Goal: Entertainment & Leisure: Consume media (video, audio)

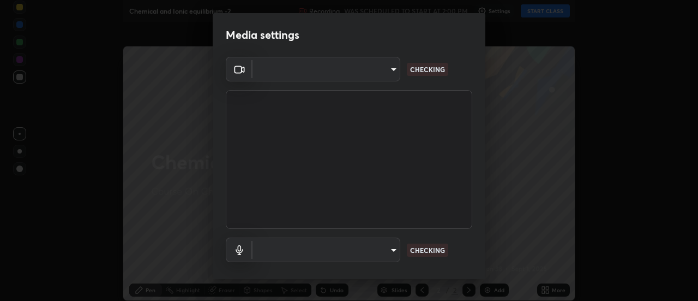
type input "ba4e03077e2635582450f5c2a4df2d3c0c16379ec4c919f063a5676b0e49f015"
type input "default"
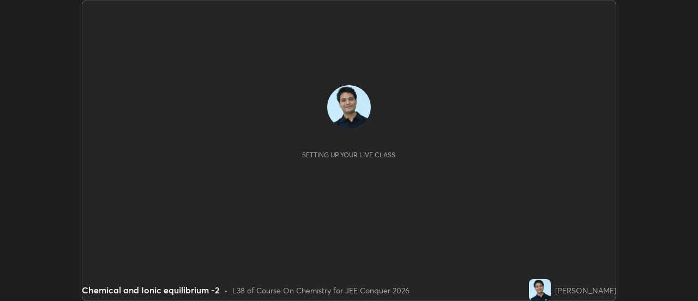
scroll to position [301, 698]
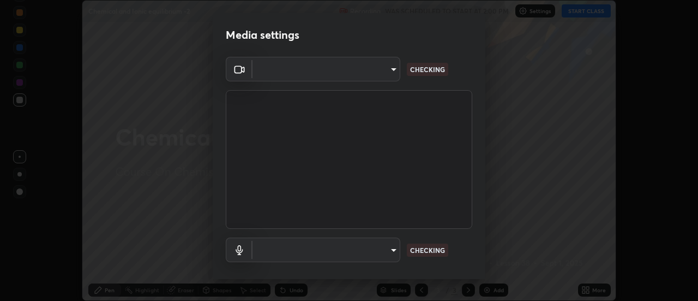
type input "ba4e03077e2635582450f5c2a4df2d3c0c16379ec4c919f063a5676b0e49f015"
type input "default"
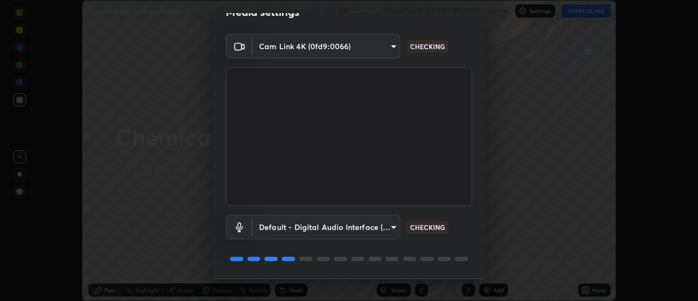
scroll to position [57, 0]
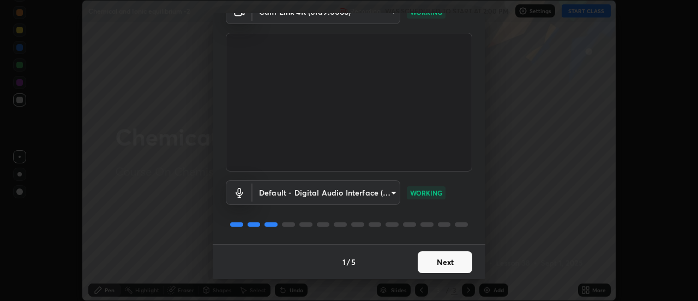
click at [445, 264] on button "Next" at bounding box center [445, 262] width 55 height 22
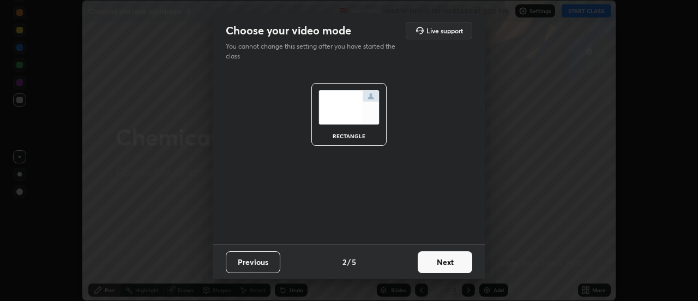
click at [446, 262] on button "Next" at bounding box center [445, 262] width 55 height 22
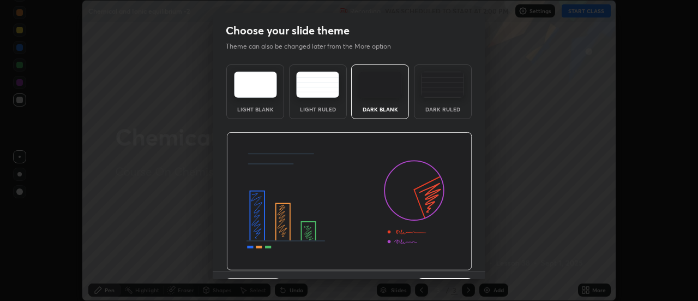
scroll to position [27, 0]
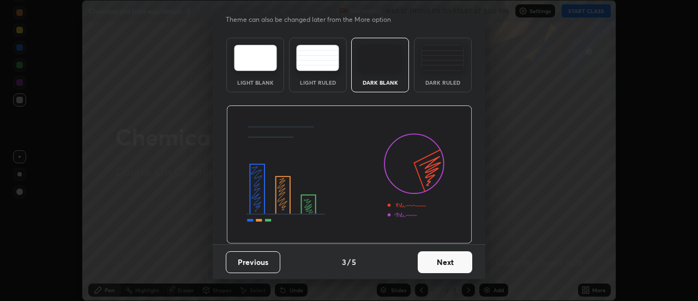
click at [446, 259] on button "Next" at bounding box center [445, 262] width 55 height 22
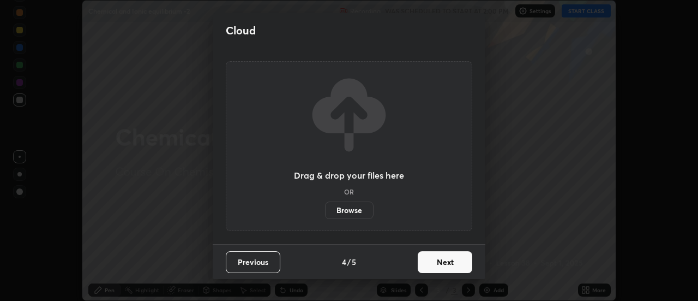
click at [448, 262] on button "Next" at bounding box center [445, 262] width 55 height 22
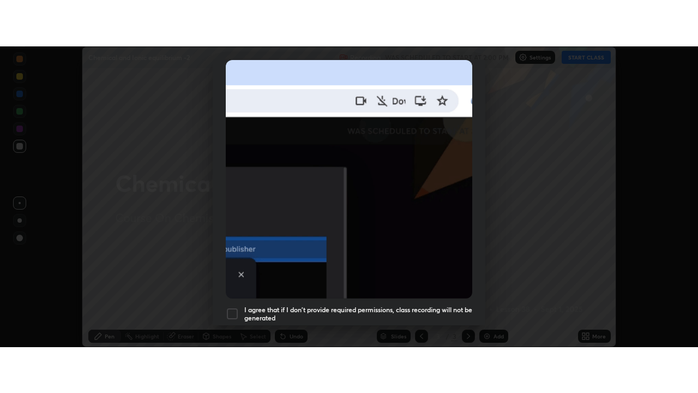
scroll to position [280, 0]
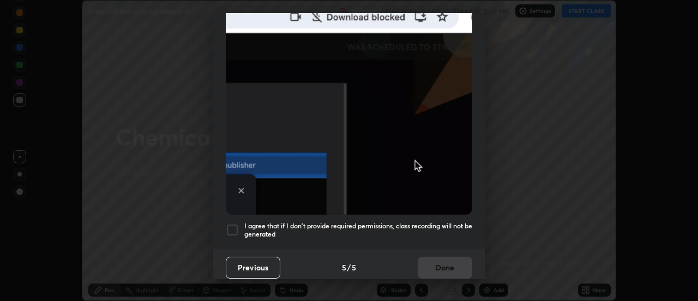
click at [232, 223] on div at bounding box center [232, 229] width 13 height 13
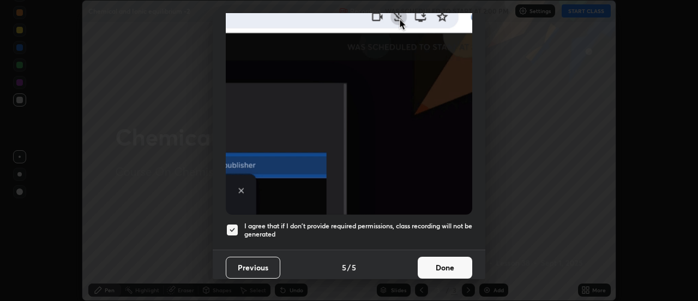
click at [438, 260] on button "Done" at bounding box center [445, 267] width 55 height 22
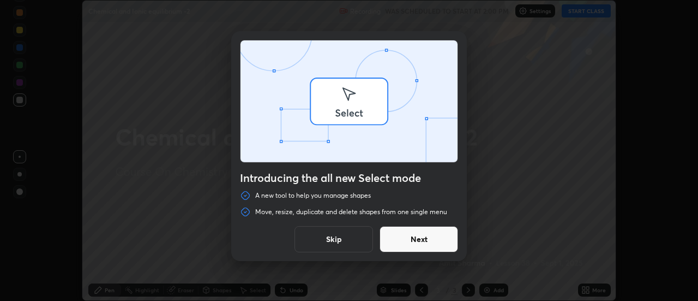
click at [584, 12] on div "Introducing the all new Select mode A new tool to help you manage shapes Move, …" at bounding box center [349, 150] width 698 height 301
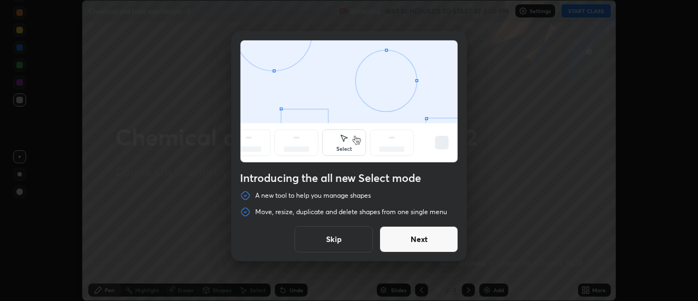
click at [350, 242] on button "Skip" at bounding box center [334, 239] width 79 height 26
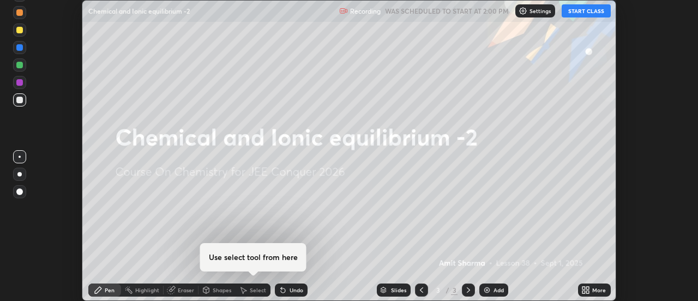
click at [584, 11] on button "START CLASS" at bounding box center [586, 10] width 49 height 13
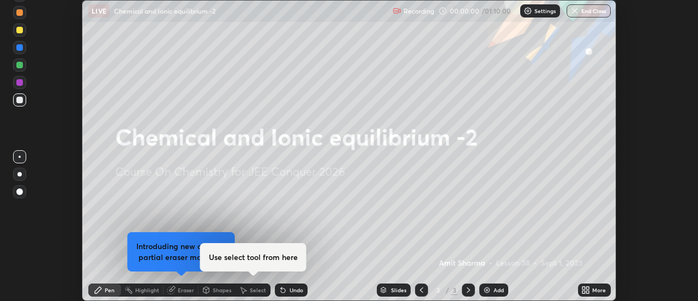
click at [598, 290] on div "More" at bounding box center [599, 289] width 14 height 5
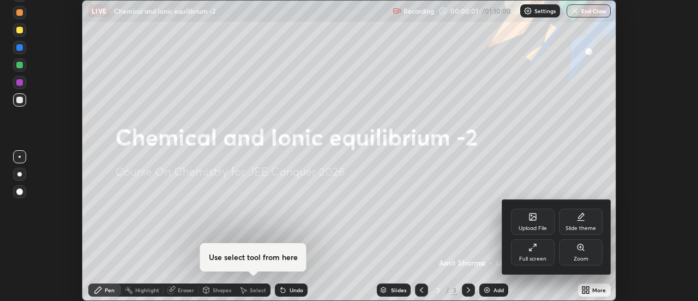
click at [541, 250] on div "Full screen" at bounding box center [533, 252] width 44 height 26
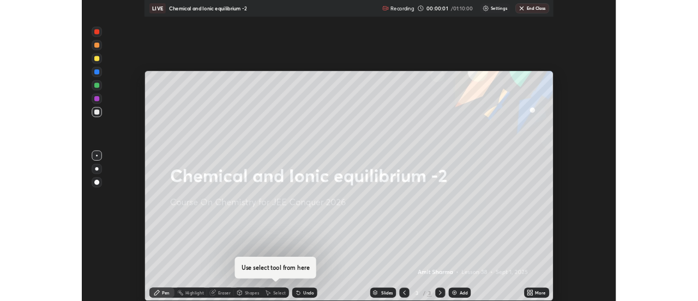
scroll to position [393, 698]
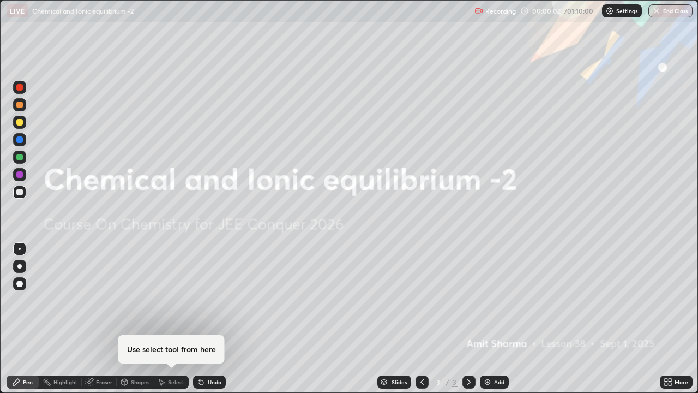
click at [496, 300] on div "Add" at bounding box center [499, 381] width 10 height 5
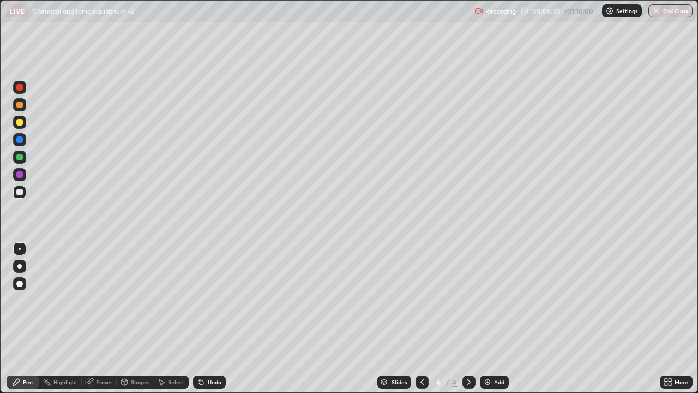
click at [213, 300] on div "Undo" at bounding box center [215, 381] width 14 height 5
click at [218, 300] on div "Undo" at bounding box center [209, 381] width 33 height 13
click at [215, 300] on div "Undo" at bounding box center [215, 381] width 14 height 5
click at [217, 300] on div "Undo" at bounding box center [215, 381] width 14 height 5
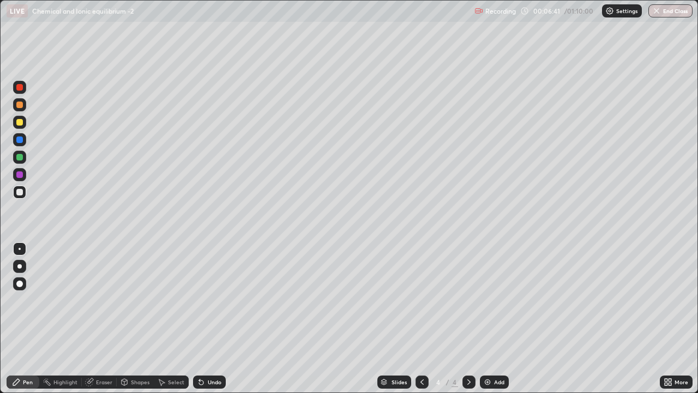
click at [217, 300] on div "Undo" at bounding box center [215, 381] width 14 height 5
click at [490, 300] on img at bounding box center [487, 382] width 9 height 9
click at [24, 173] on div at bounding box center [19, 174] width 13 height 13
click at [493, 300] on div "Add" at bounding box center [494, 381] width 29 height 13
click at [22, 192] on div at bounding box center [19, 192] width 7 height 7
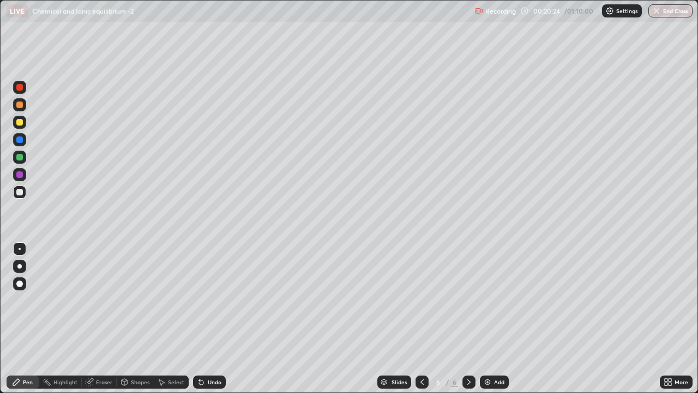
click at [496, 300] on div "Add" at bounding box center [494, 381] width 29 height 13
click at [20, 121] on div at bounding box center [19, 122] width 7 height 7
click at [490, 300] on img at bounding box center [487, 382] width 9 height 9
click at [493, 300] on div "Add" at bounding box center [494, 381] width 29 height 13
click at [24, 193] on div at bounding box center [19, 191] width 13 height 13
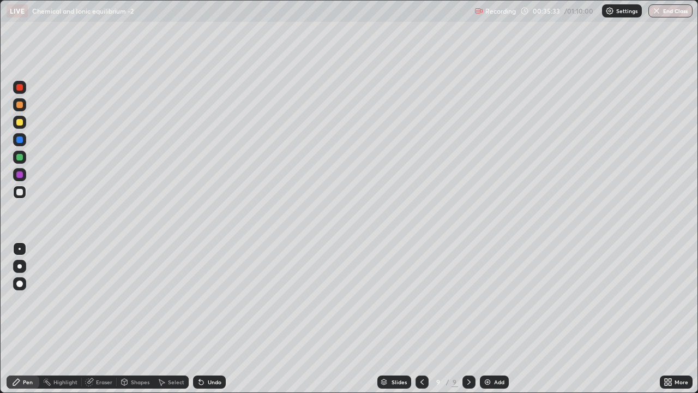
click at [490, 300] on div "Add" at bounding box center [494, 381] width 29 height 13
click at [20, 123] on div at bounding box center [19, 122] width 7 height 7
click at [22, 193] on div at bounding box center [19, 192] width 7 height 7
click at [20, 123] on div at bounding box center [19, 122] width 7 height 7
click at [23, 193] on div at bounding box center [19, 191] width 13 height 13
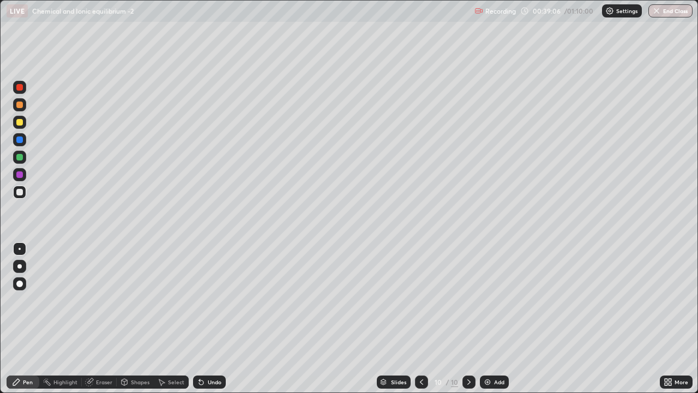
click at [494, 300] on div "Add" at bounding box center [499, 381] width 10 height 5
click at [23, 122] on div at bounding box center [19, 122] width 13 height 13
click at [20, 192] on div at bounding box center [19, 192] width 7 height 7
click at [421, 300] on icon at bounding box center [422, 381] width 3 height 5
click at [468, 300] on icon at bounding box center [469, 382] width 9 height 9
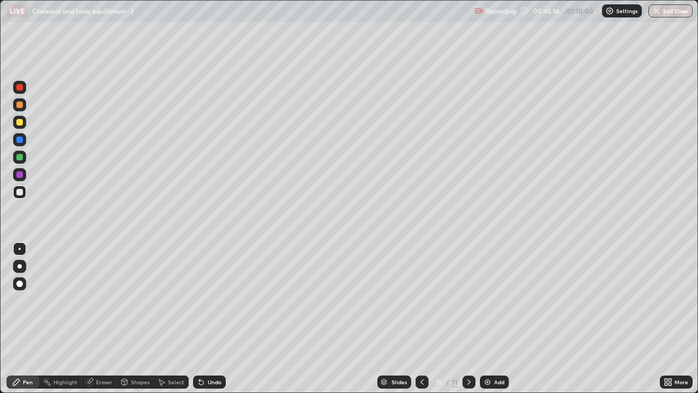
click at [499, 300] on div "Add" at bounding box center [499, 381] width 10 height 5
click at [22, 124] on div at bounding box center [19, 122] width 7 height 7
click at [145, 300] on div "Shapes" at bounding box center [140, 381] width 19 height 5
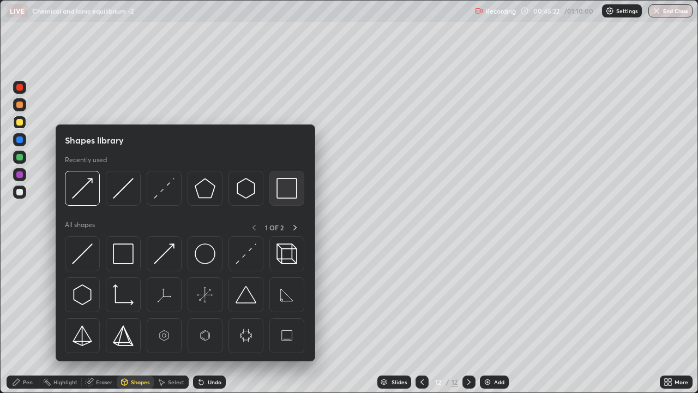
click at [284, 191] on img at bounding box center [287, 188] width 21 height 21
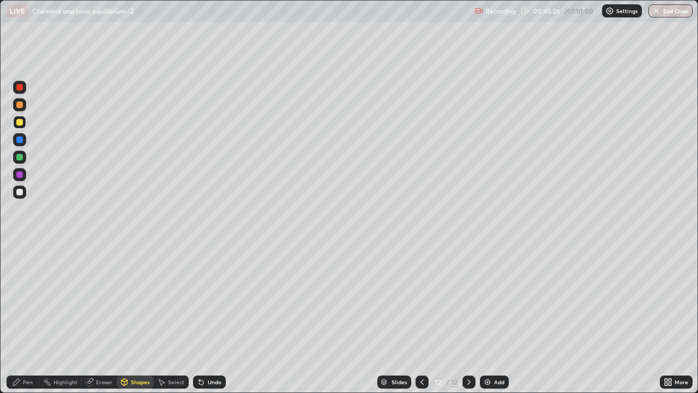
click at [29, 300] on div "Pen" at bounding box center [28, 381] width 10 height 5
click at [23, 194] on div at bounding box center [19, 191] width 13 height 13
click at [498, 300] on div "Add" at bounding box center [494, 381] width 29 height 13
click at [23, 123] on div at bounding box center [19, 122] width 13 height 13
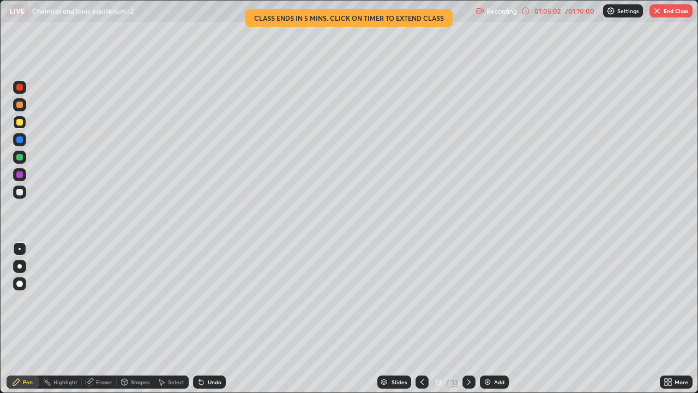
click at [24, 194] on div at bounding box center [19, 191] width 13 height 13
click at [672, 8] on button "End Class" at bounding box center [671, 10] width 43 height 13
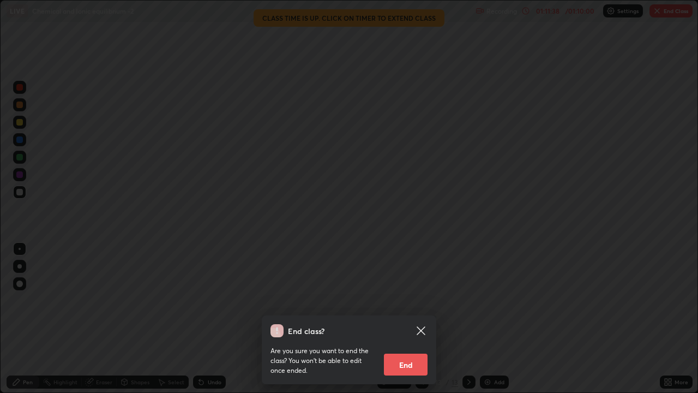
click at [410, 300] on button "End" at bounding box center [406, 365] width 44 height 22
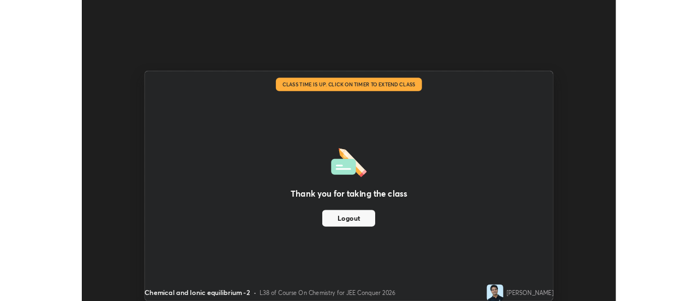
scroll to position [54255, 53858]
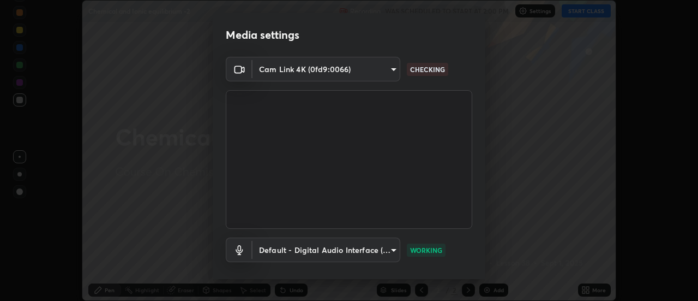
scroll to position [301, 698]
